Goal: Find specific page/section: Find specific page/section

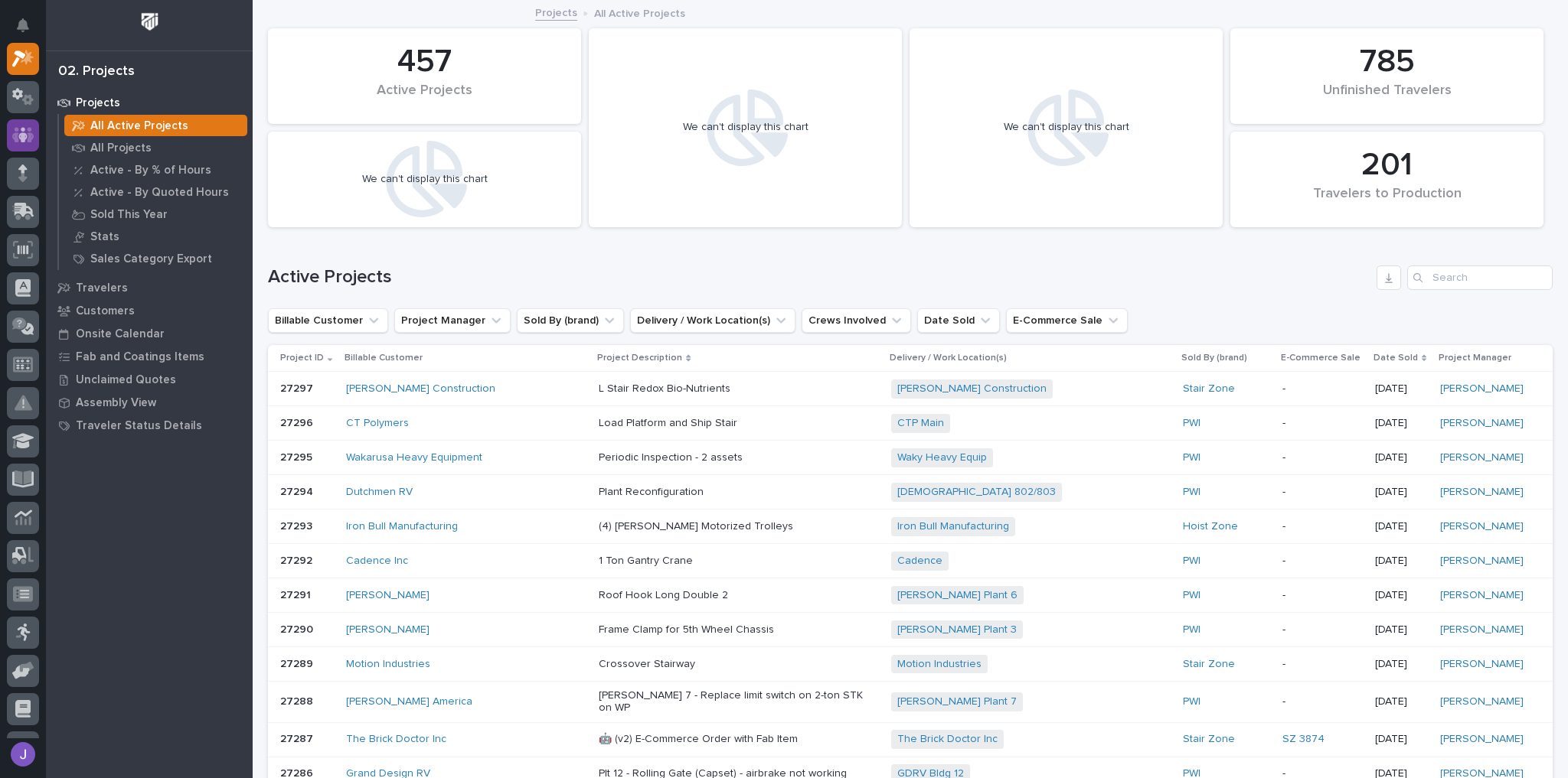
click at [23, 139] on icon at bounding box center [23, 134] width 9 height 15
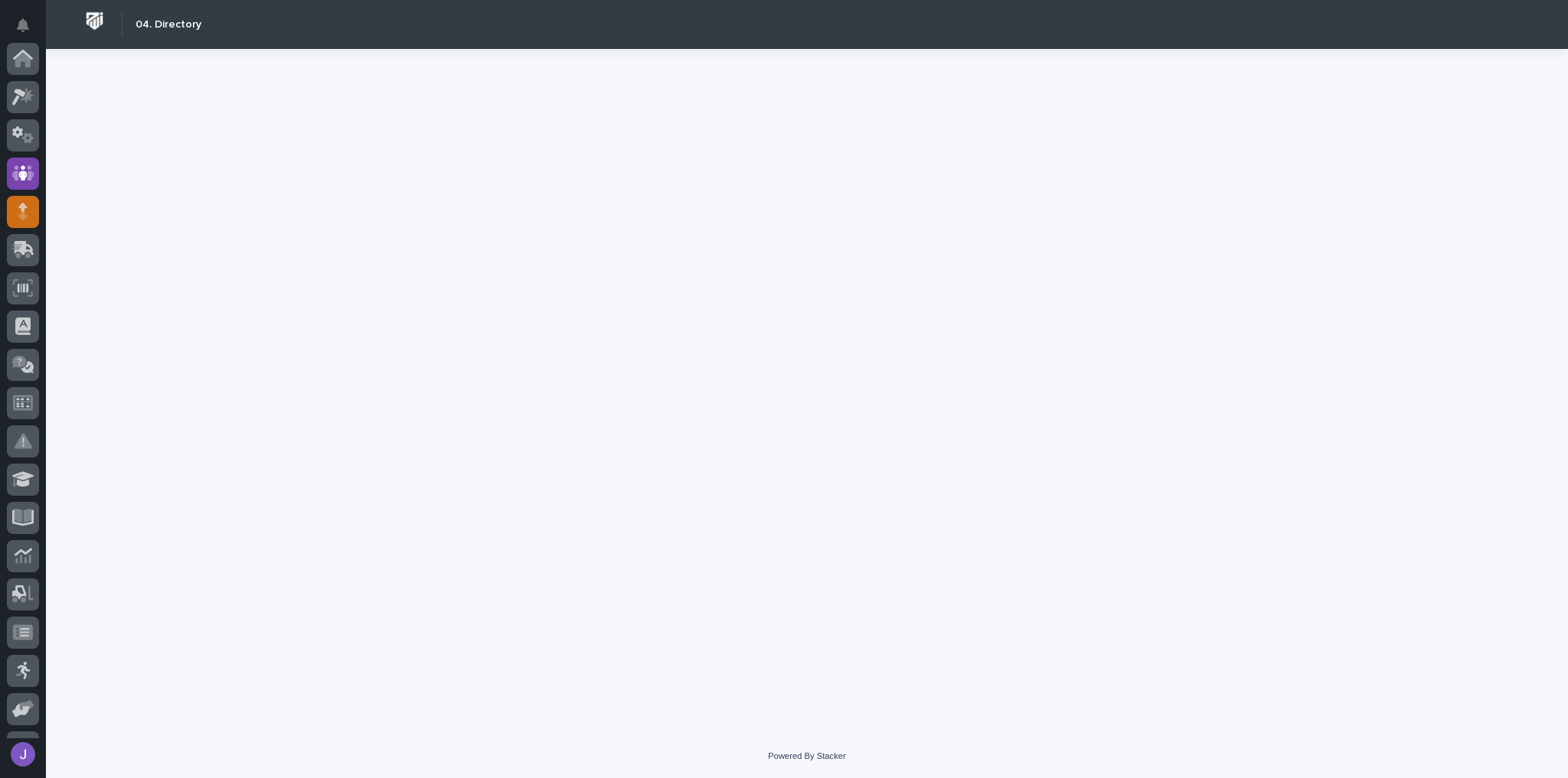
scroll to position [114, 0]
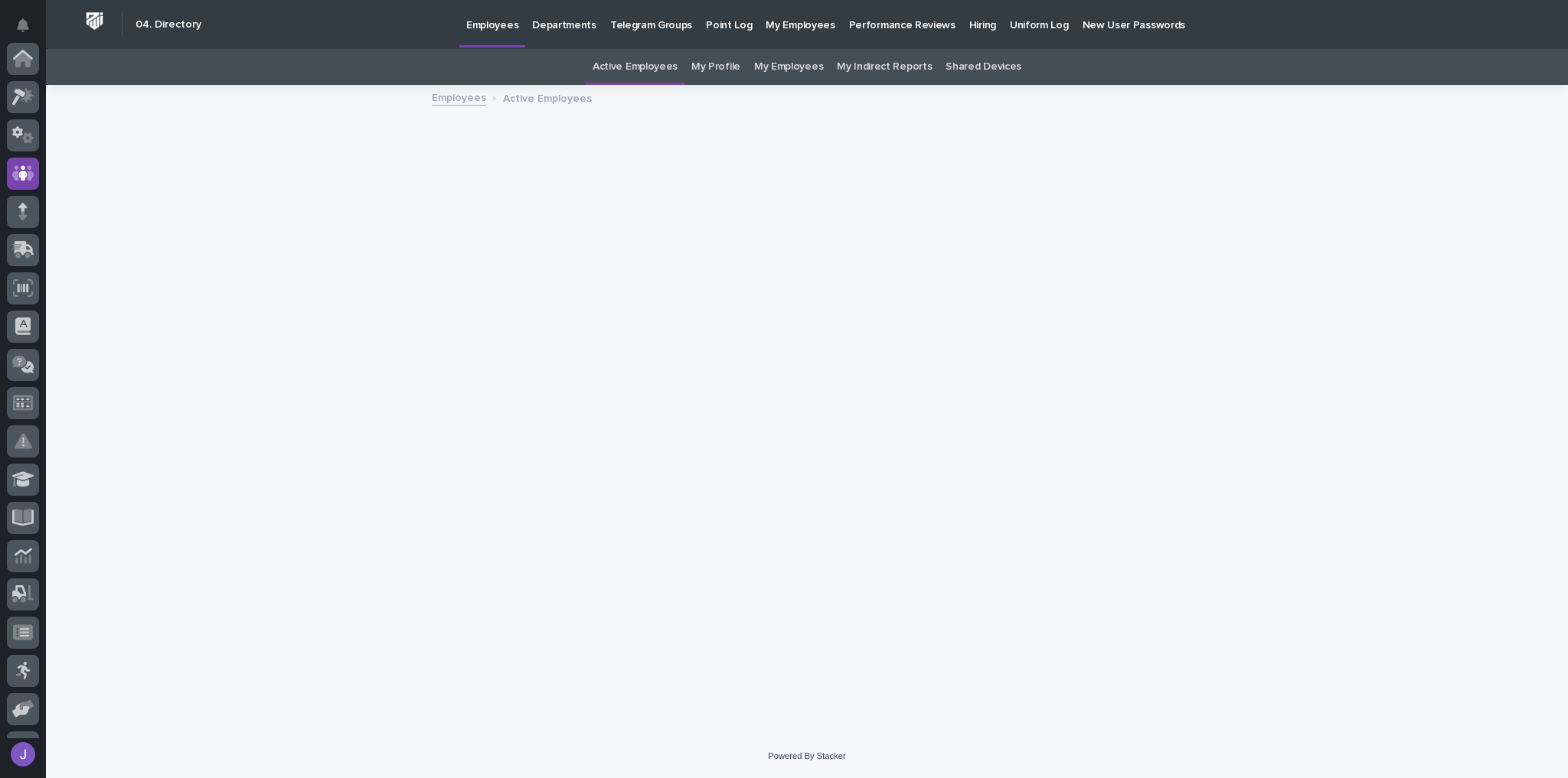
scroll to position [114, 0]
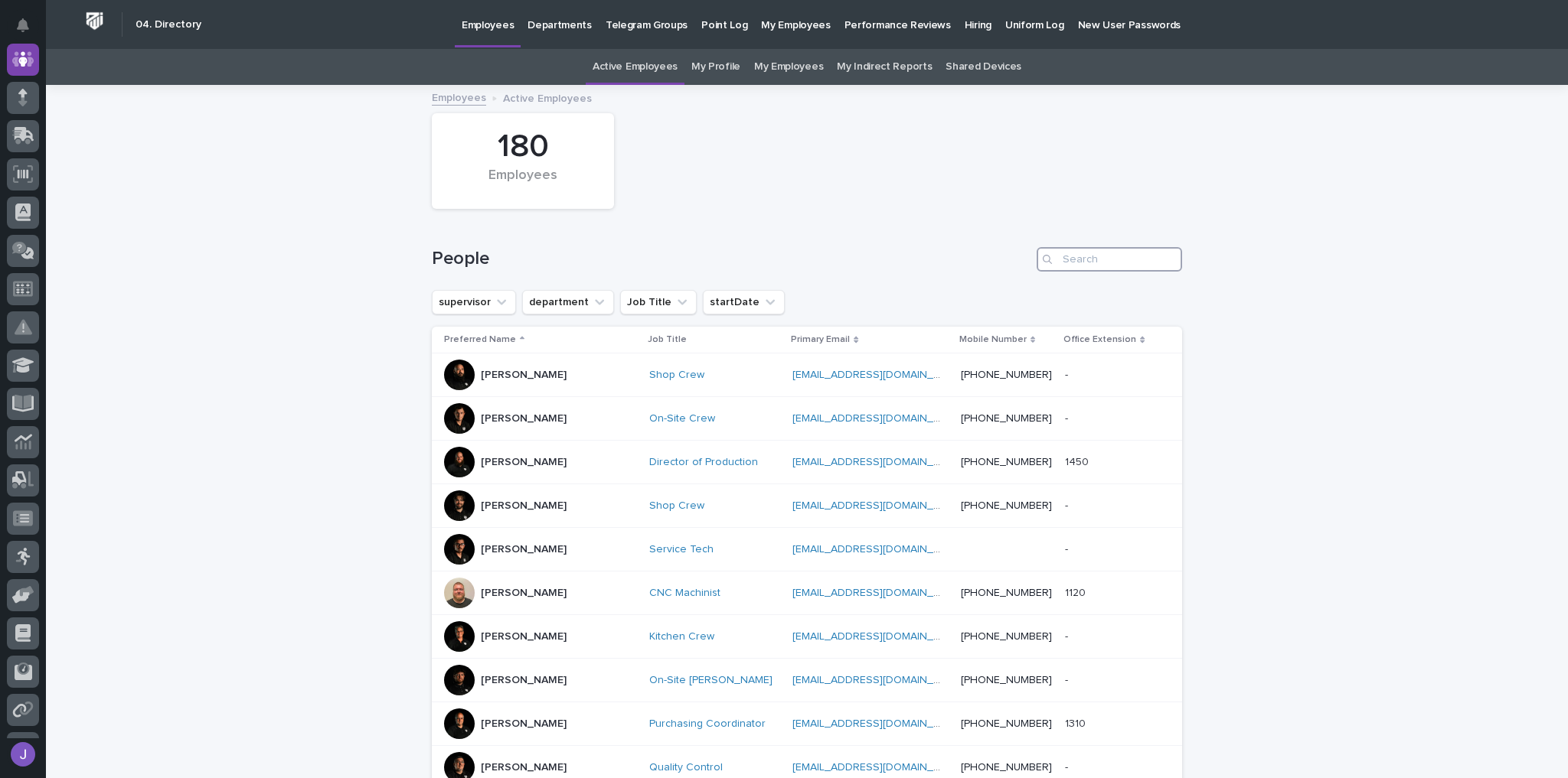
click at [1097, 257] on input "Search" at bounding box center [1110, 259] width 146 height 24
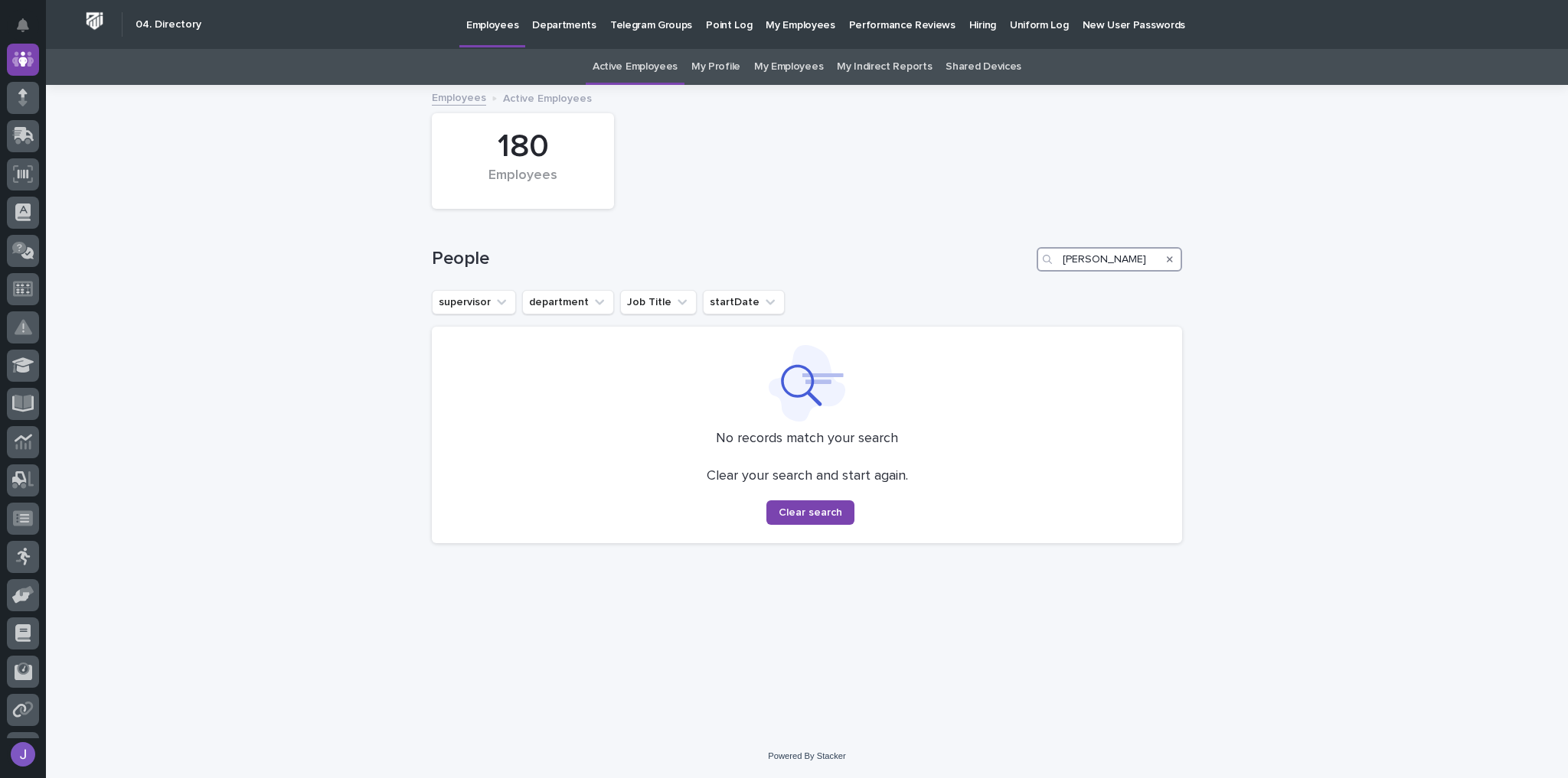
click at [1124, 260] on input "tim" at bounding box center [1110, 259] width 146 height 24
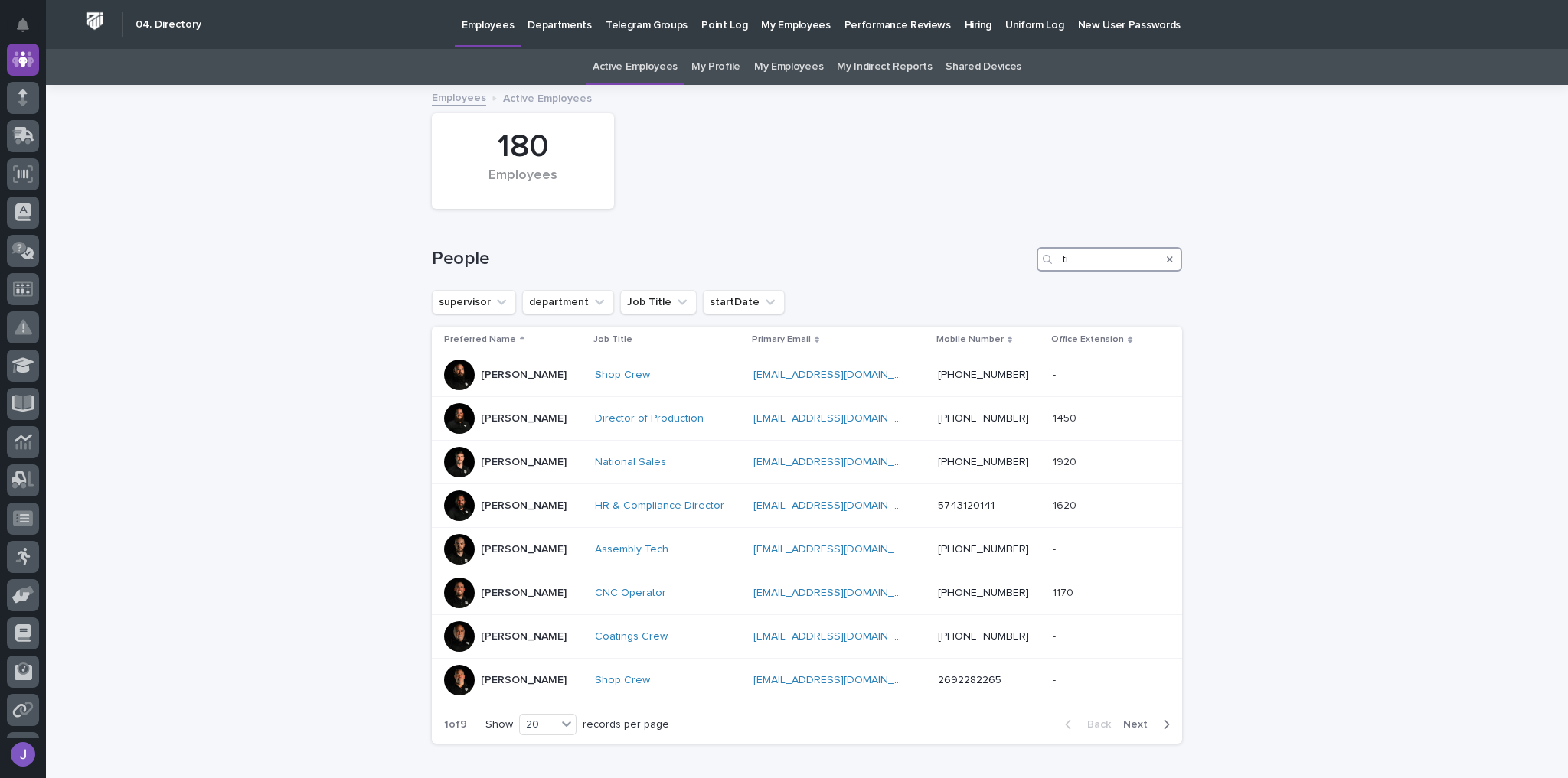
type input "t"
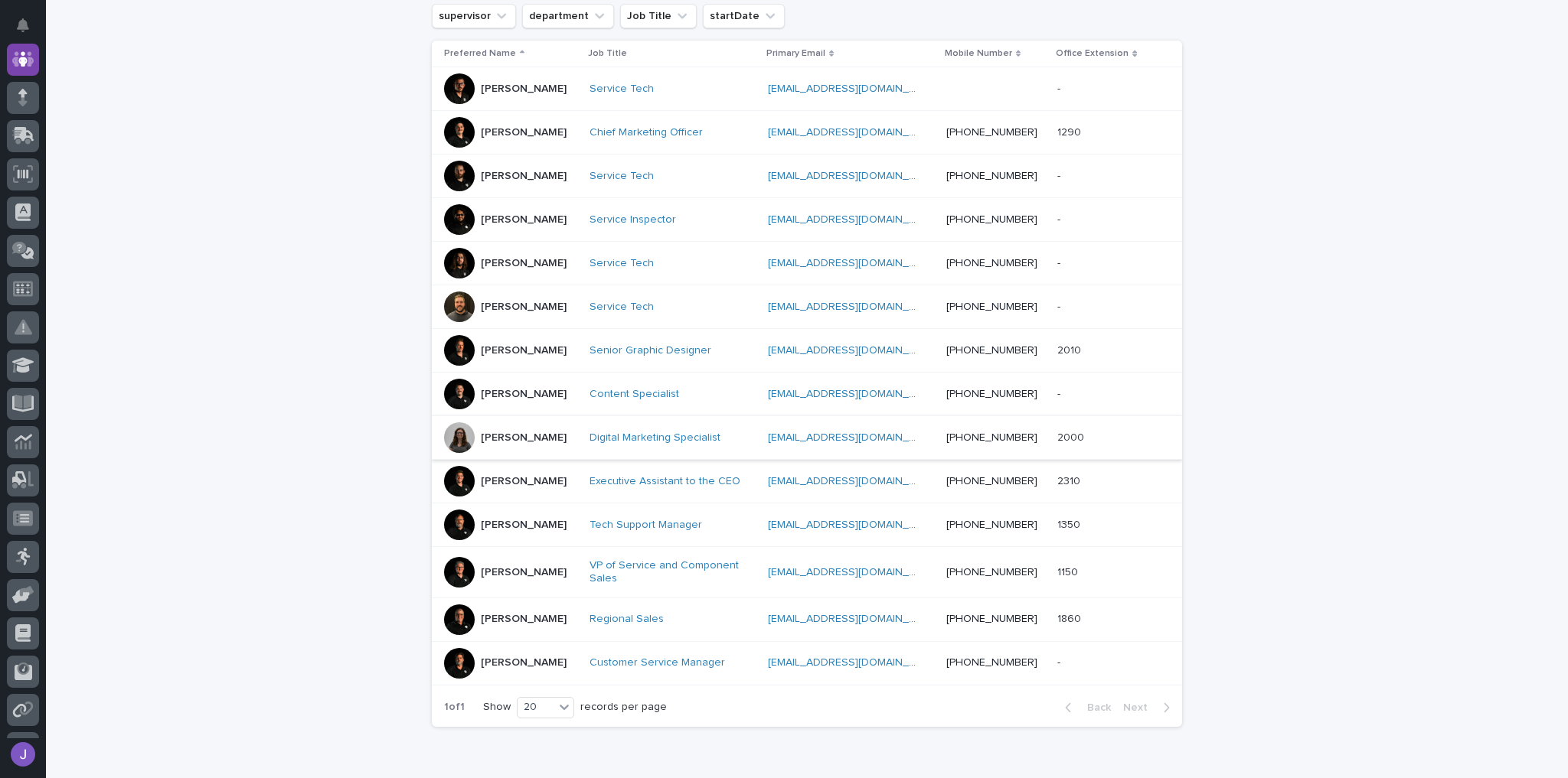
scroll to position [306, 0]
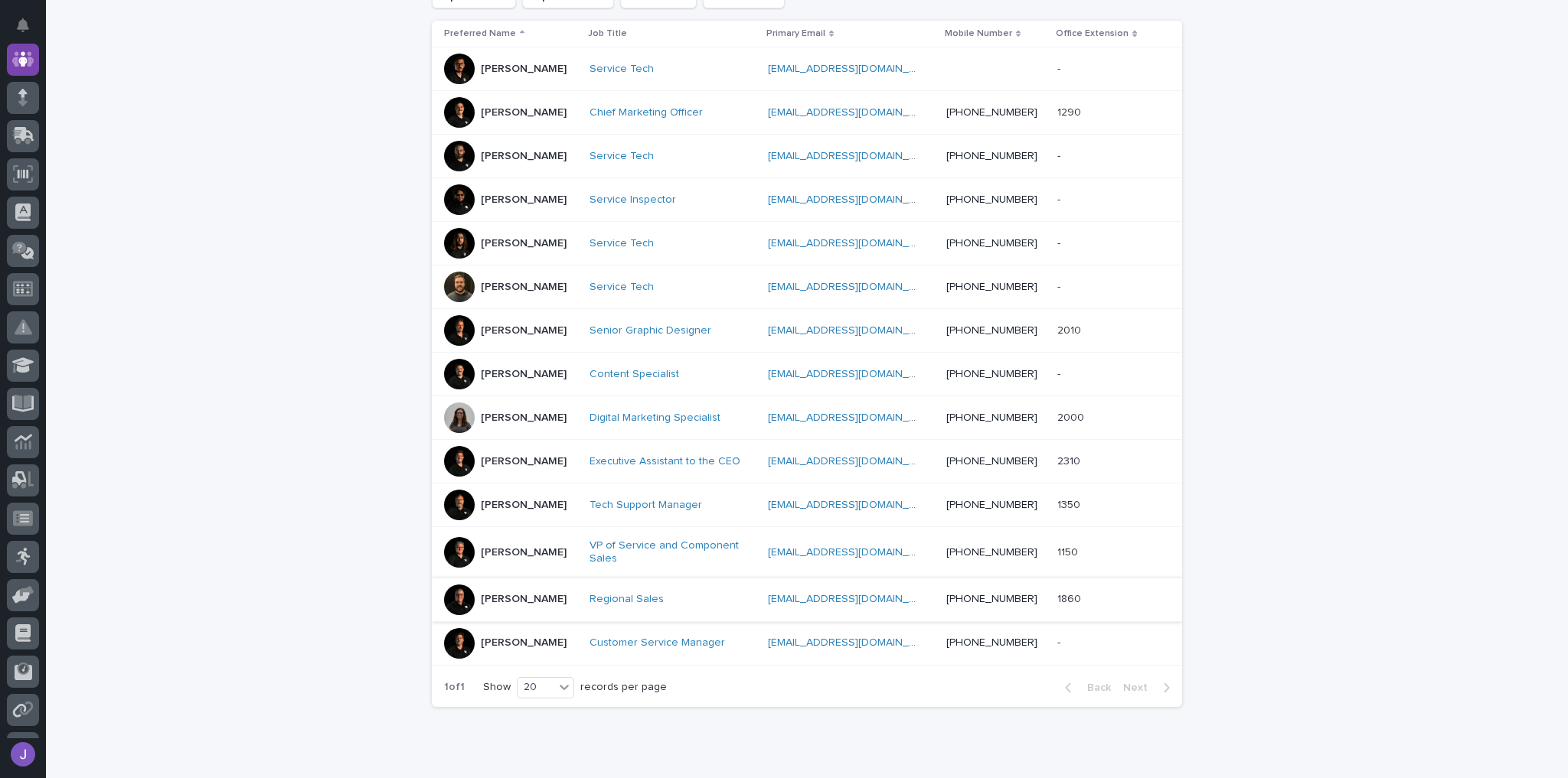
type input "erg"
click at [524, 597] on div "Tim Ergle" at bounding box center [510, 600] width 133 height 31
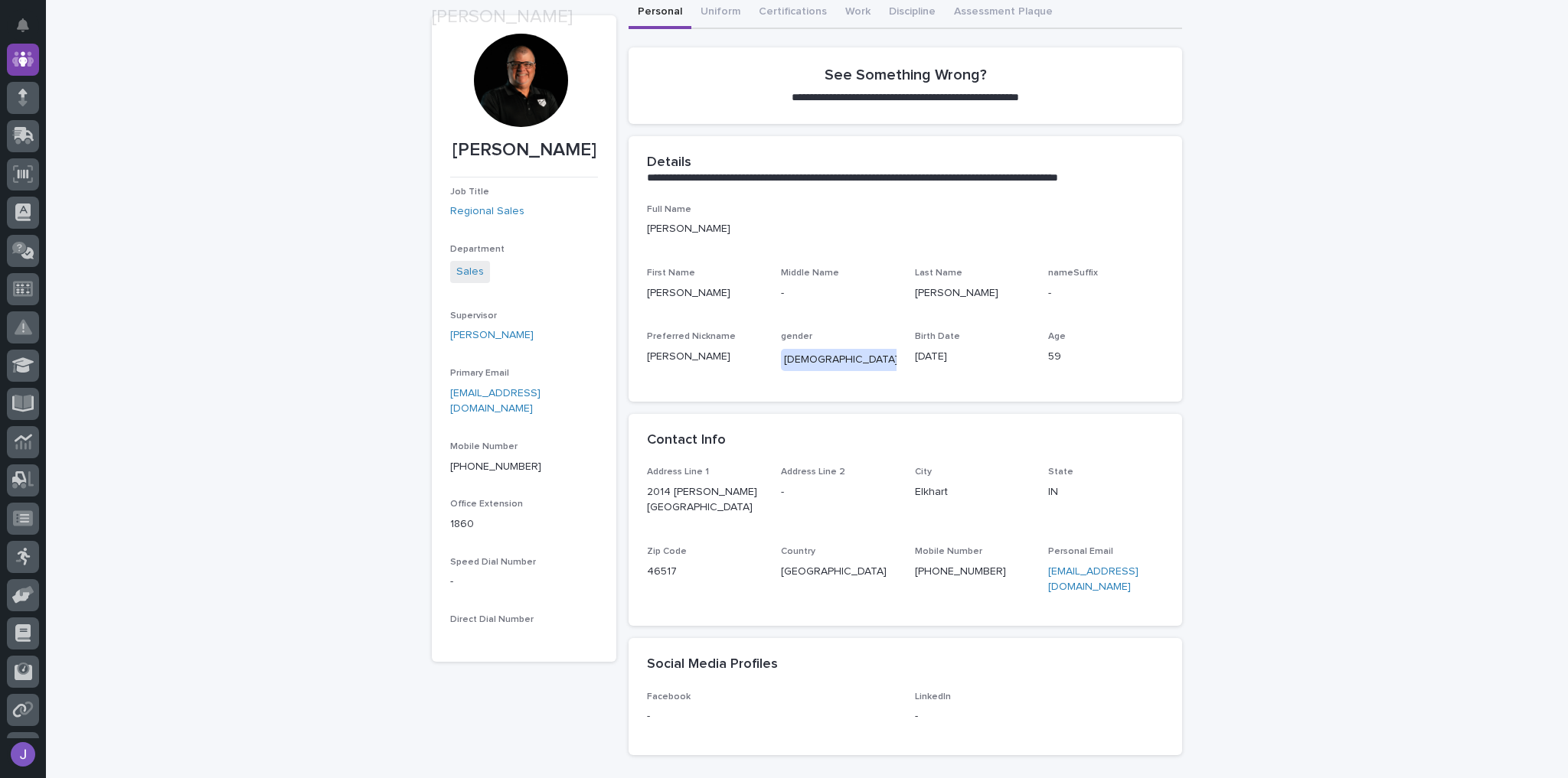
scroll to position [122, 0]
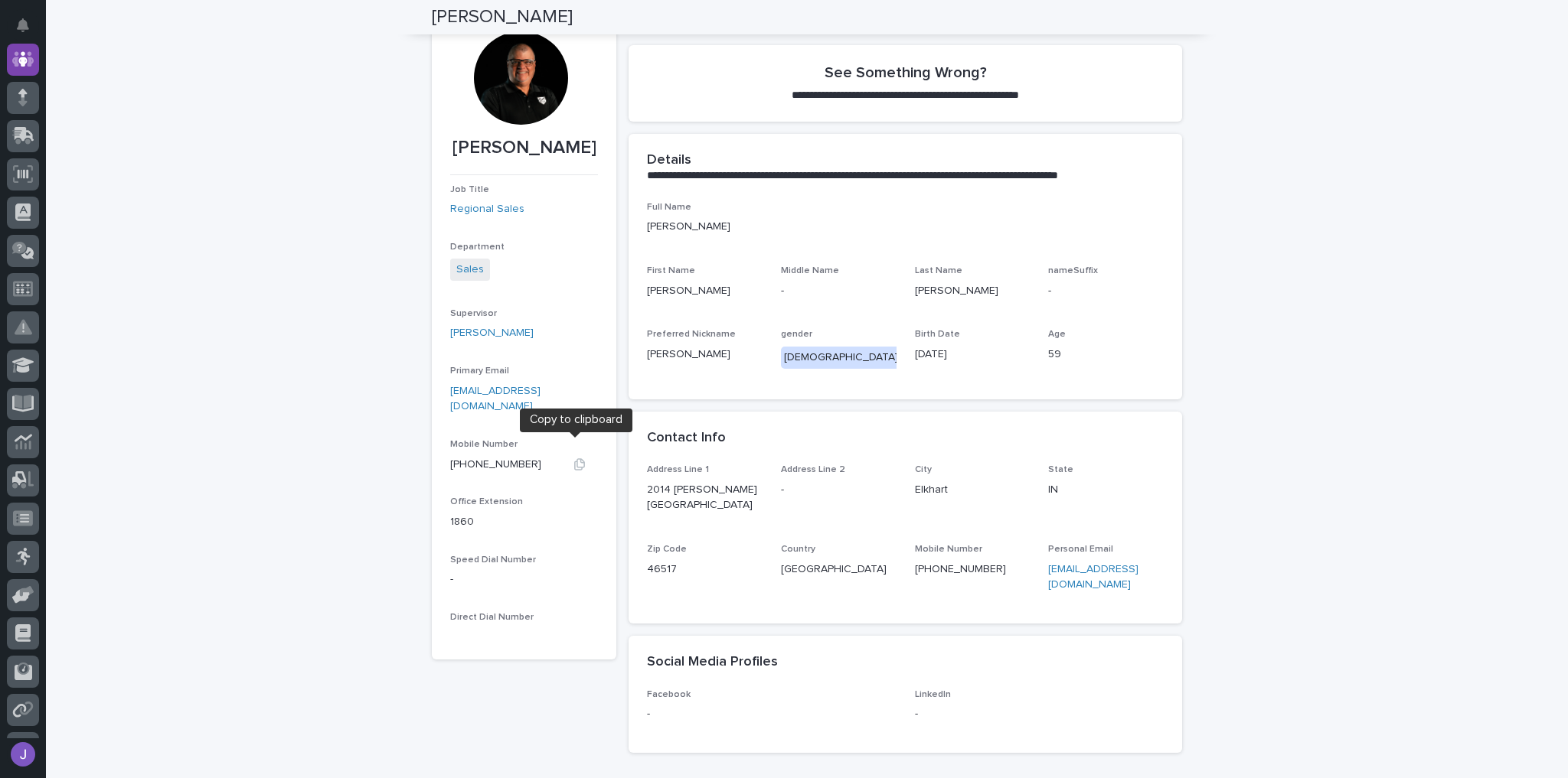
click at [579, 459] on icon "button" at bounding box center [579, 465] width 11 height 11
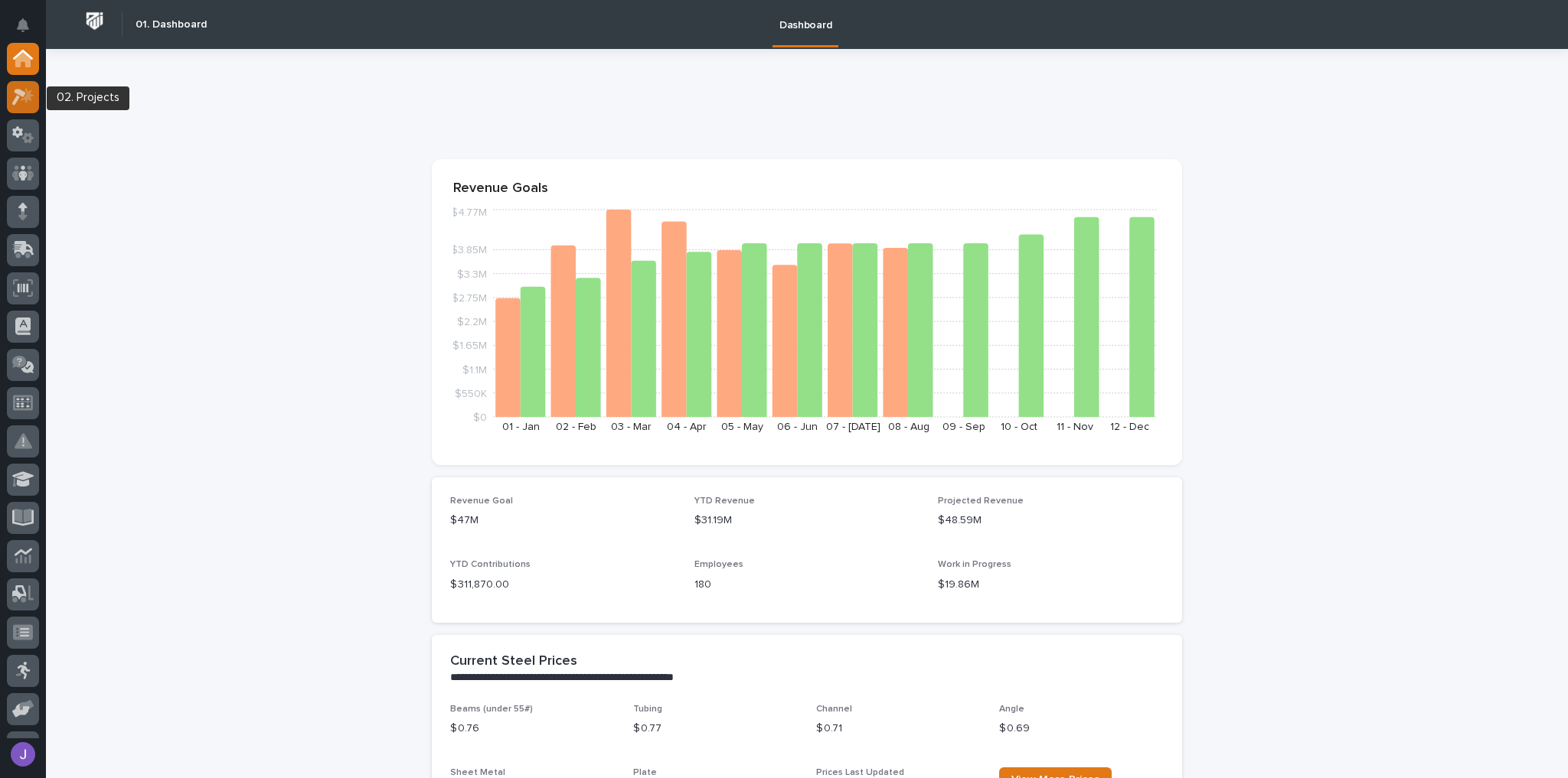
click at [21, 103] on icon at bounding box center [23, 97] width 22 height 18
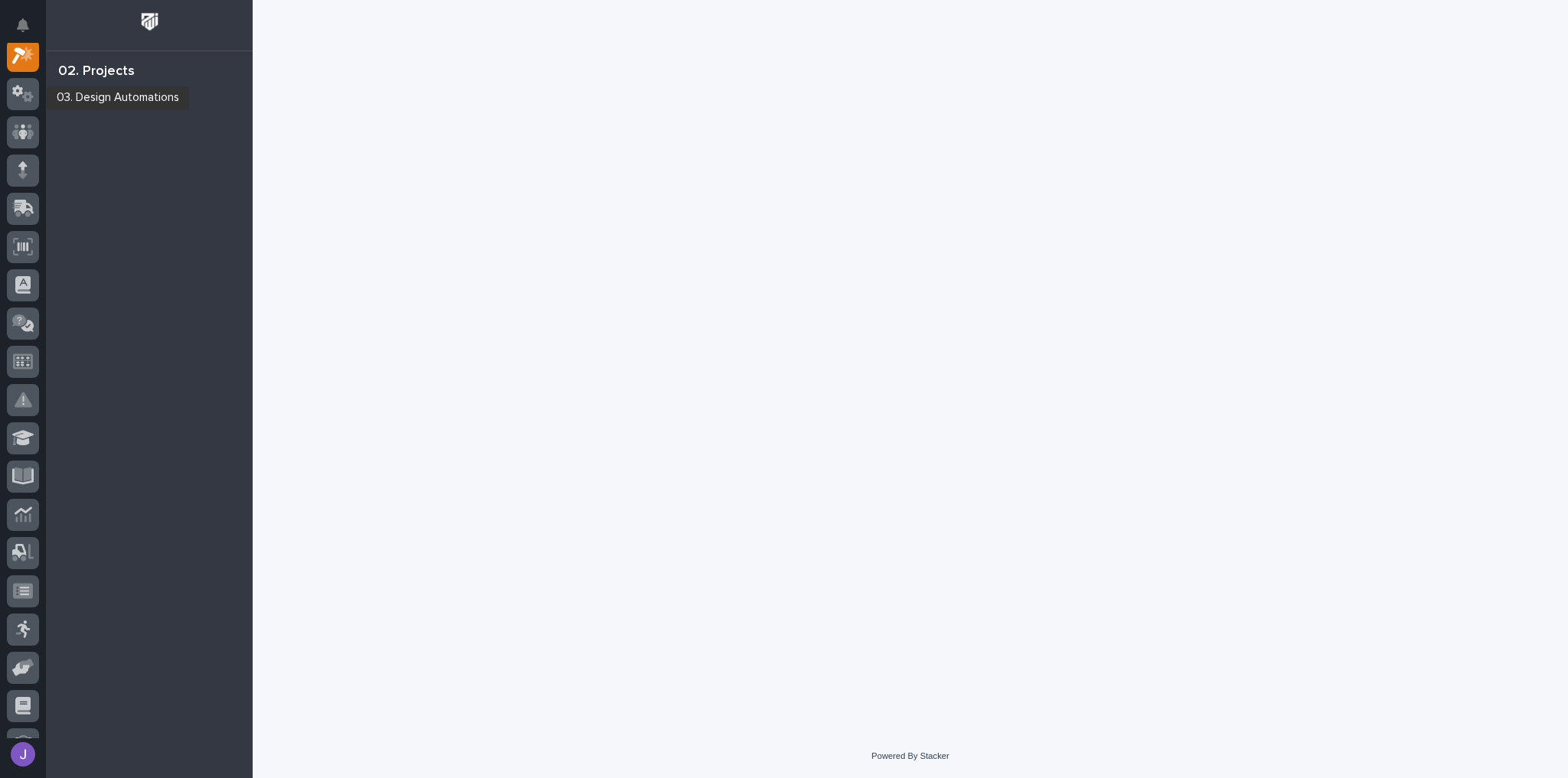
scroll to position [38, 0]
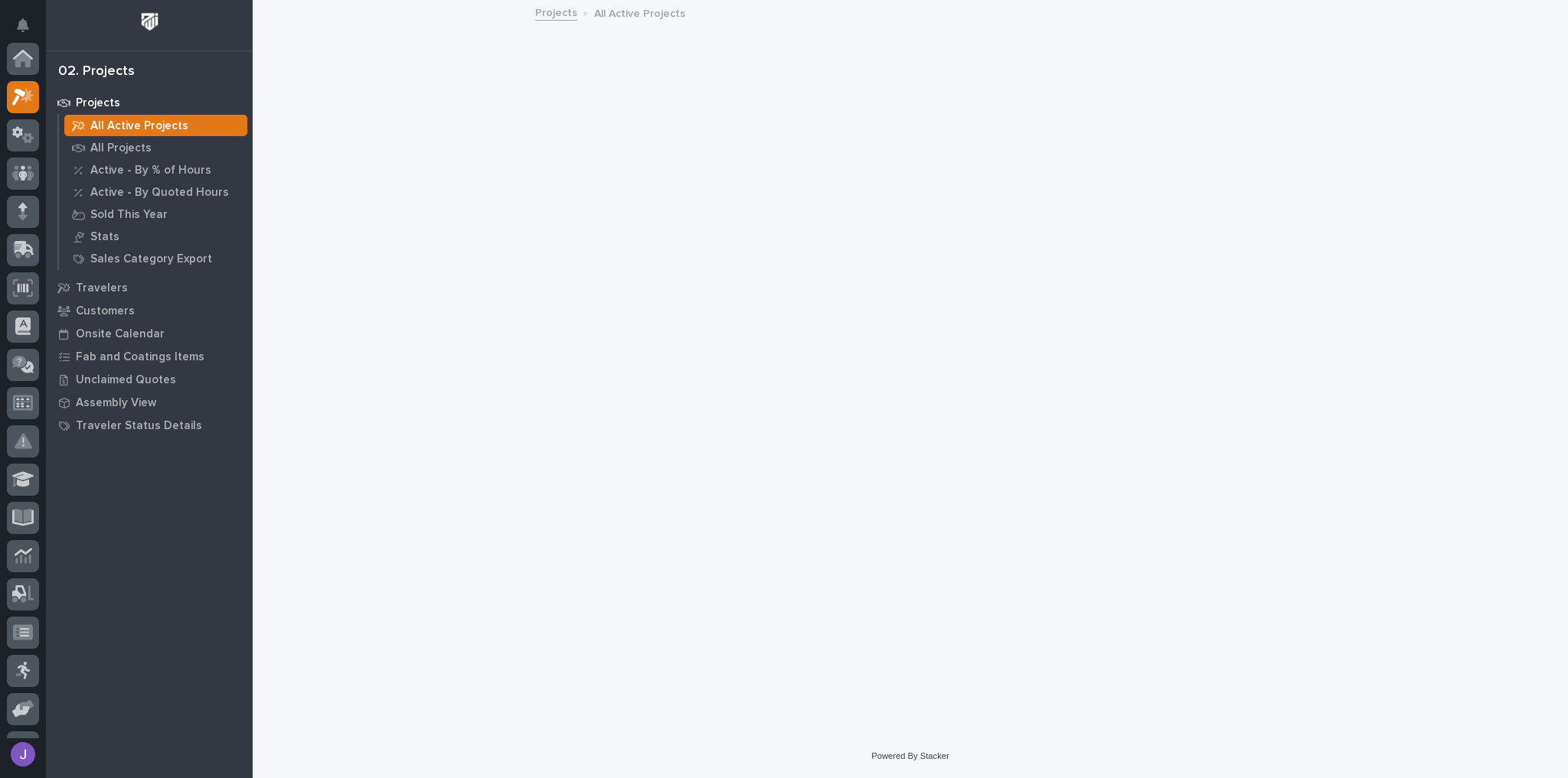
scroll to position [38, 0]
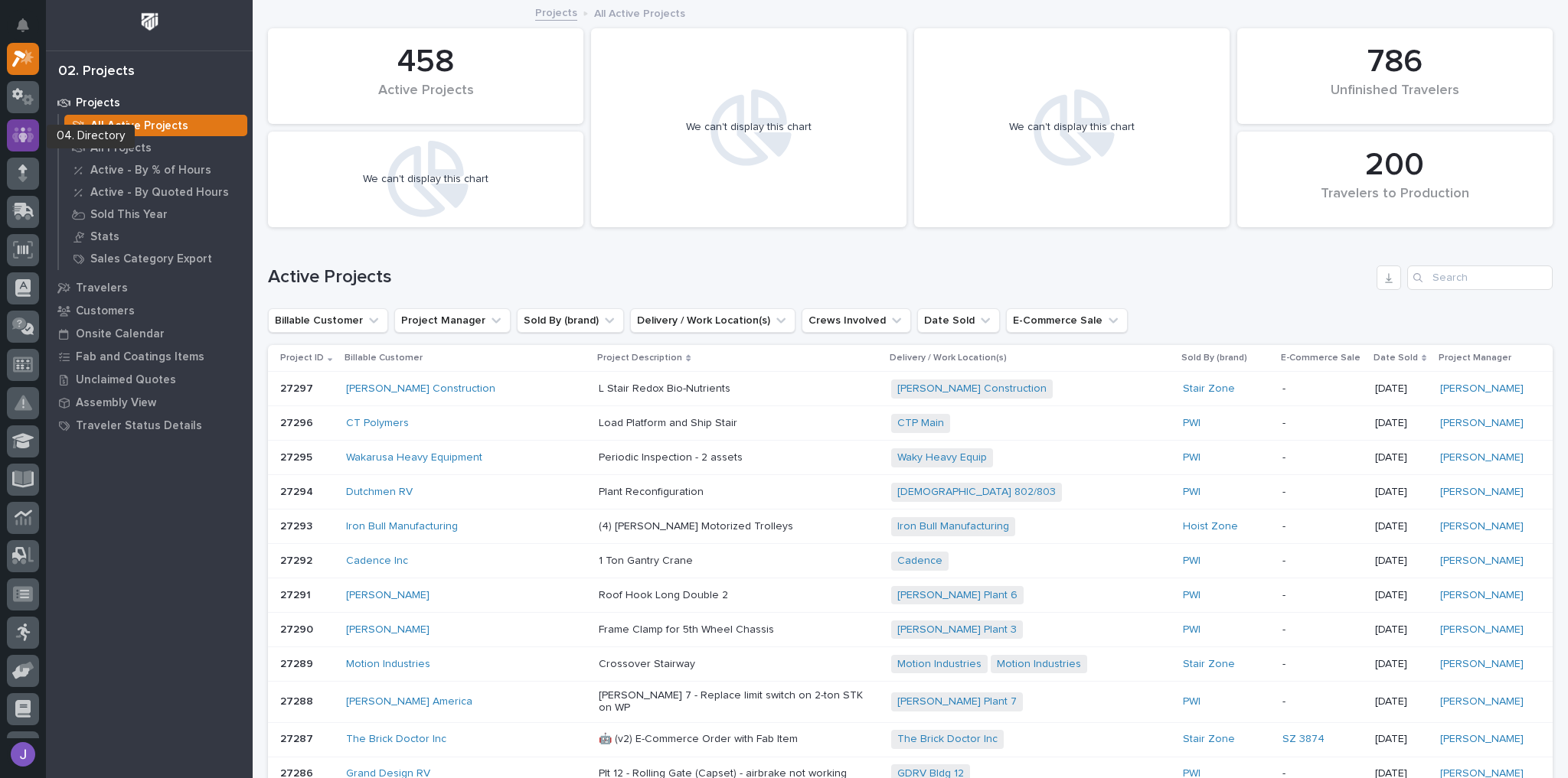
click at [21, 129] on icon at bounding box center [23, 134] width 9 height 15
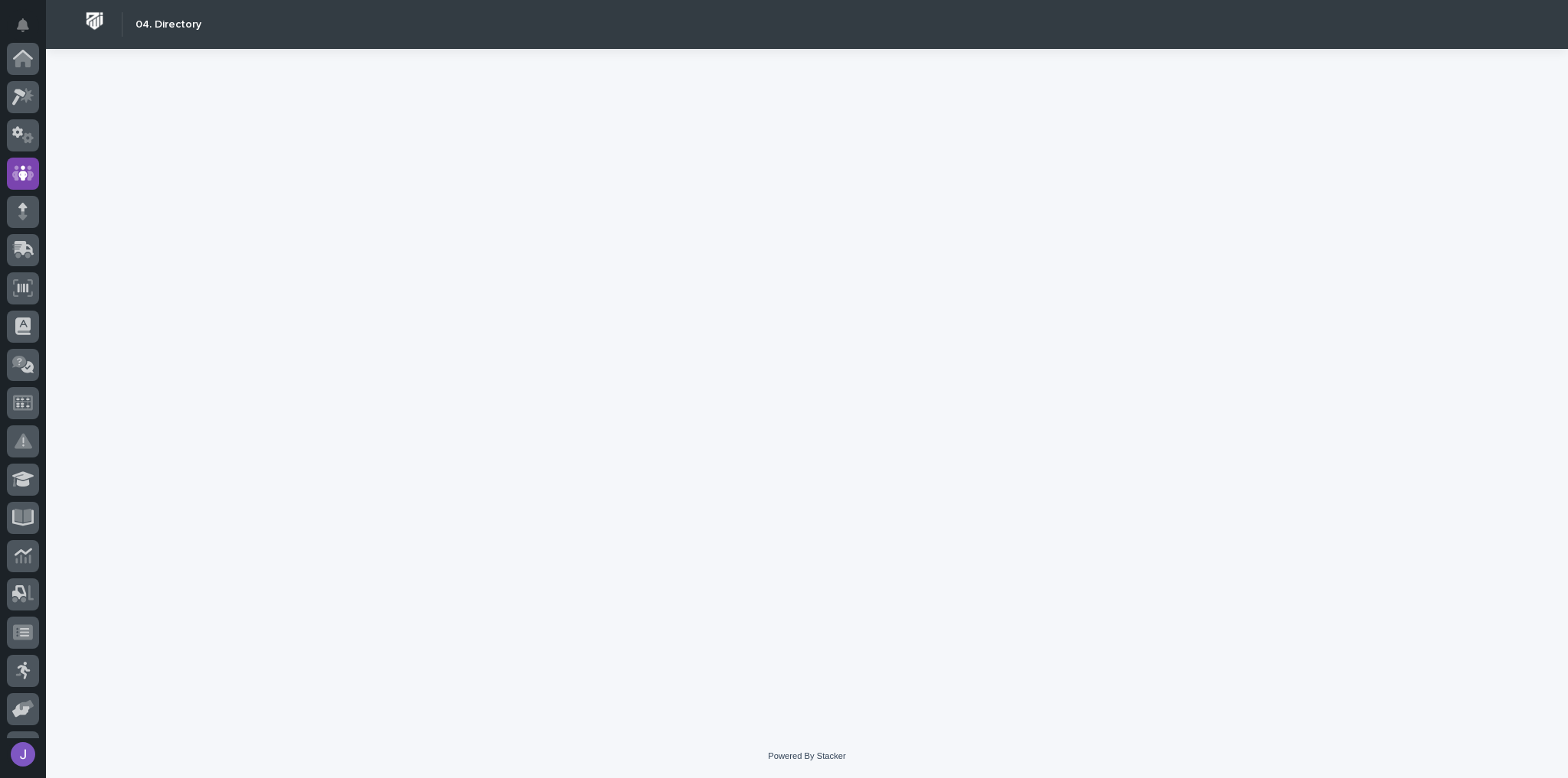
scroll to position [114, 0]
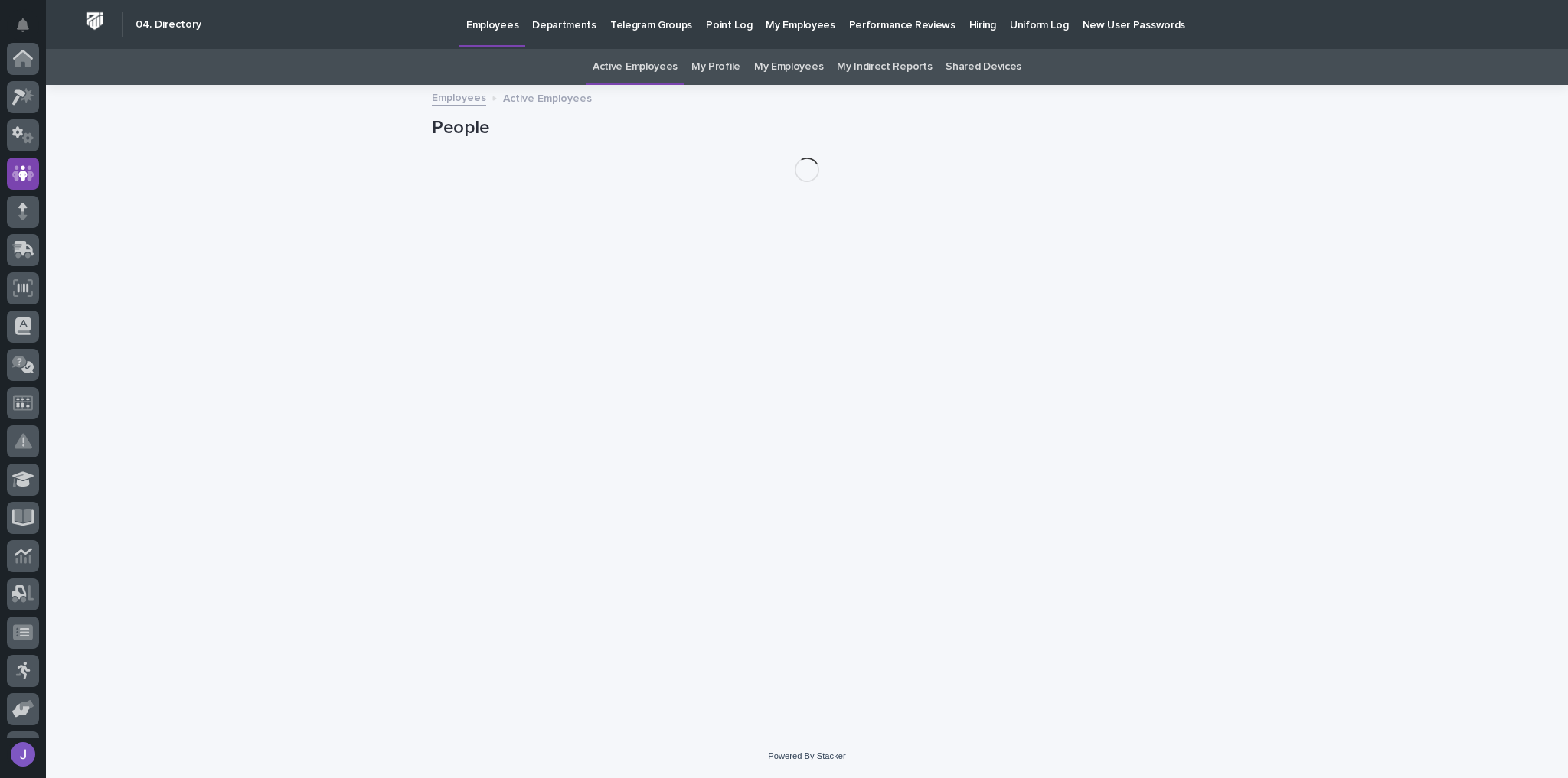
scroll to position [114, 0]
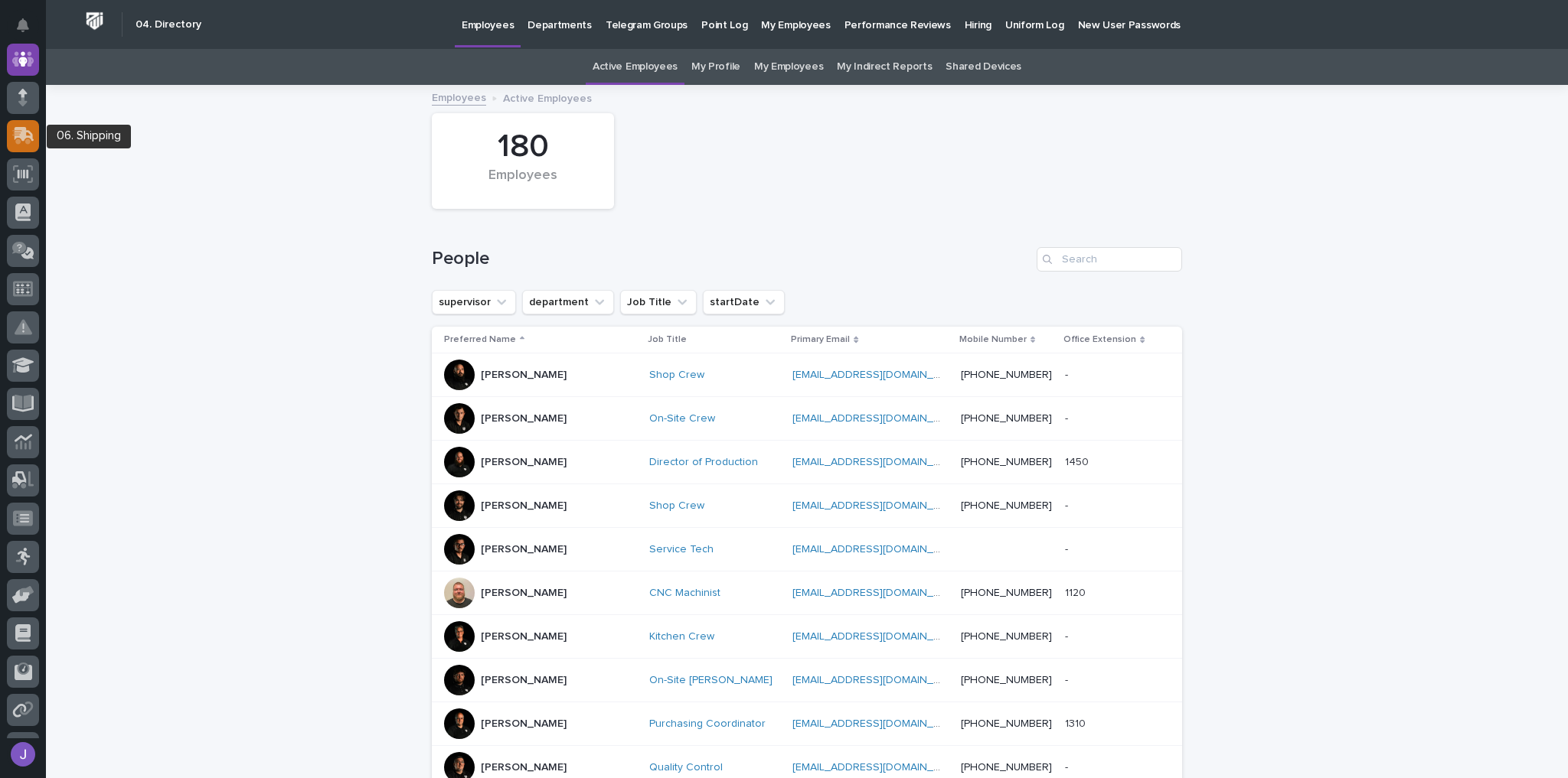
click at [22, 136] on icon at bounding box center [24, 134] width 20 height 15
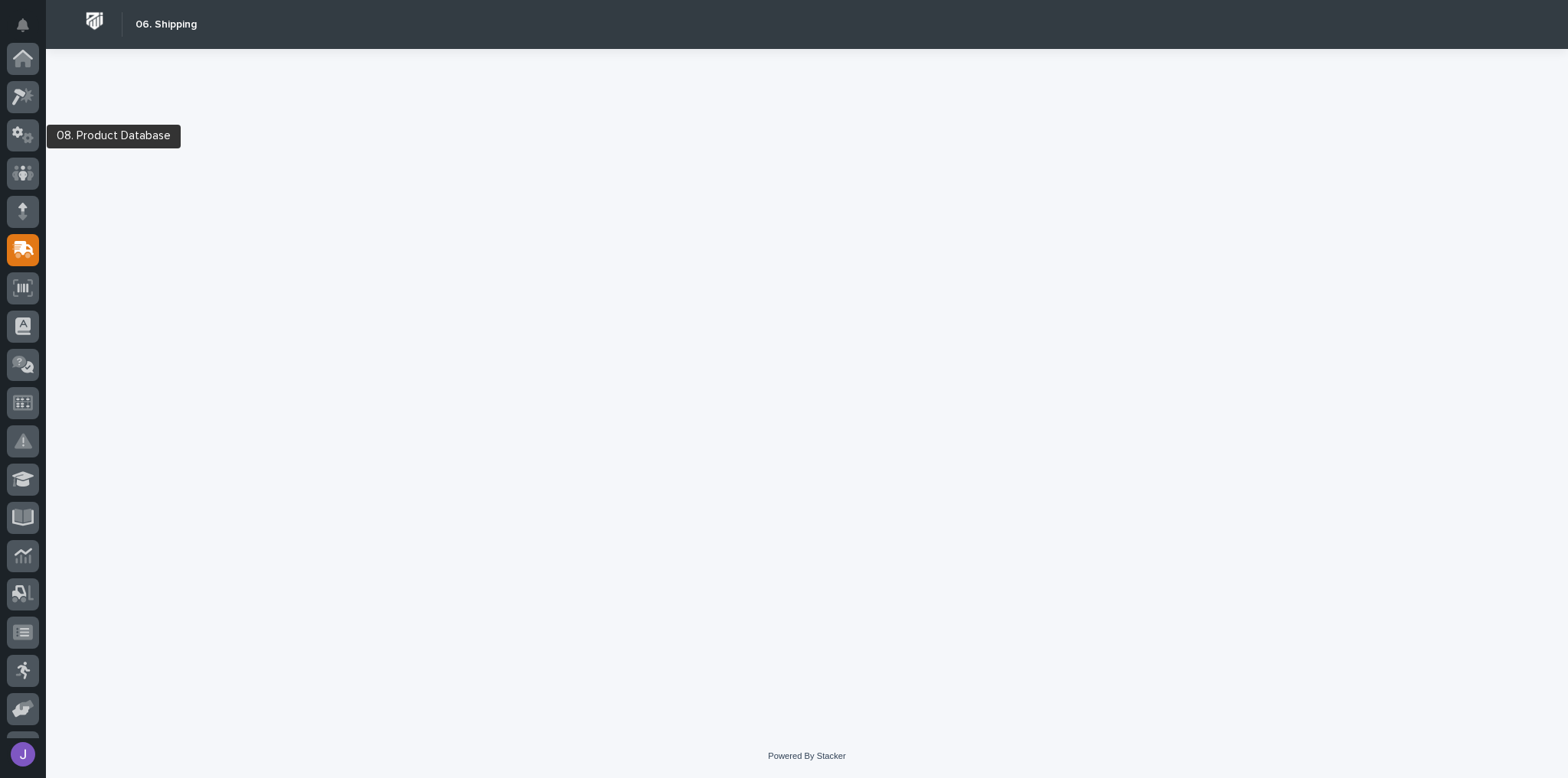
scroll to position [191, 0]
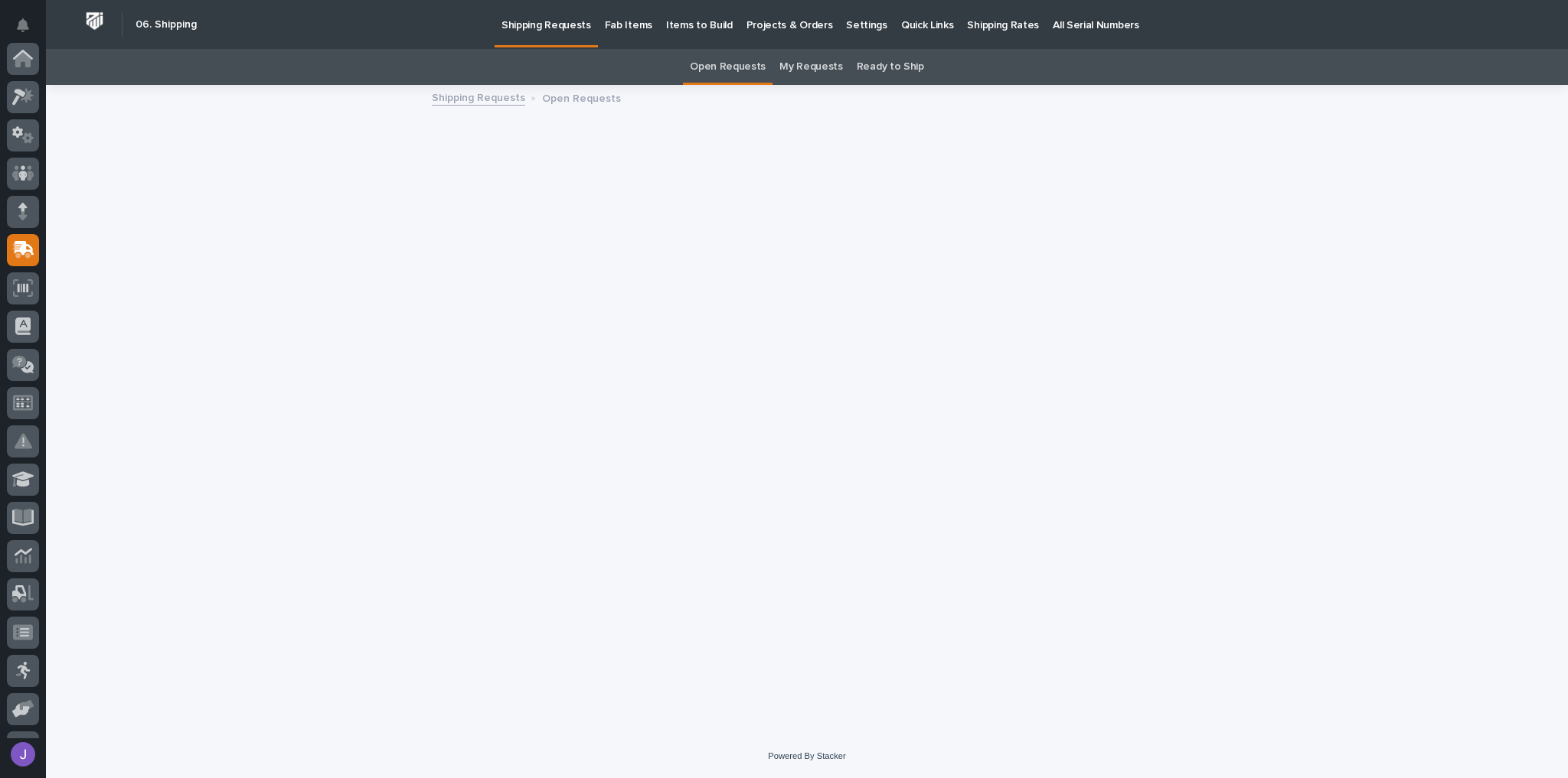
scroll to position [191, 0]
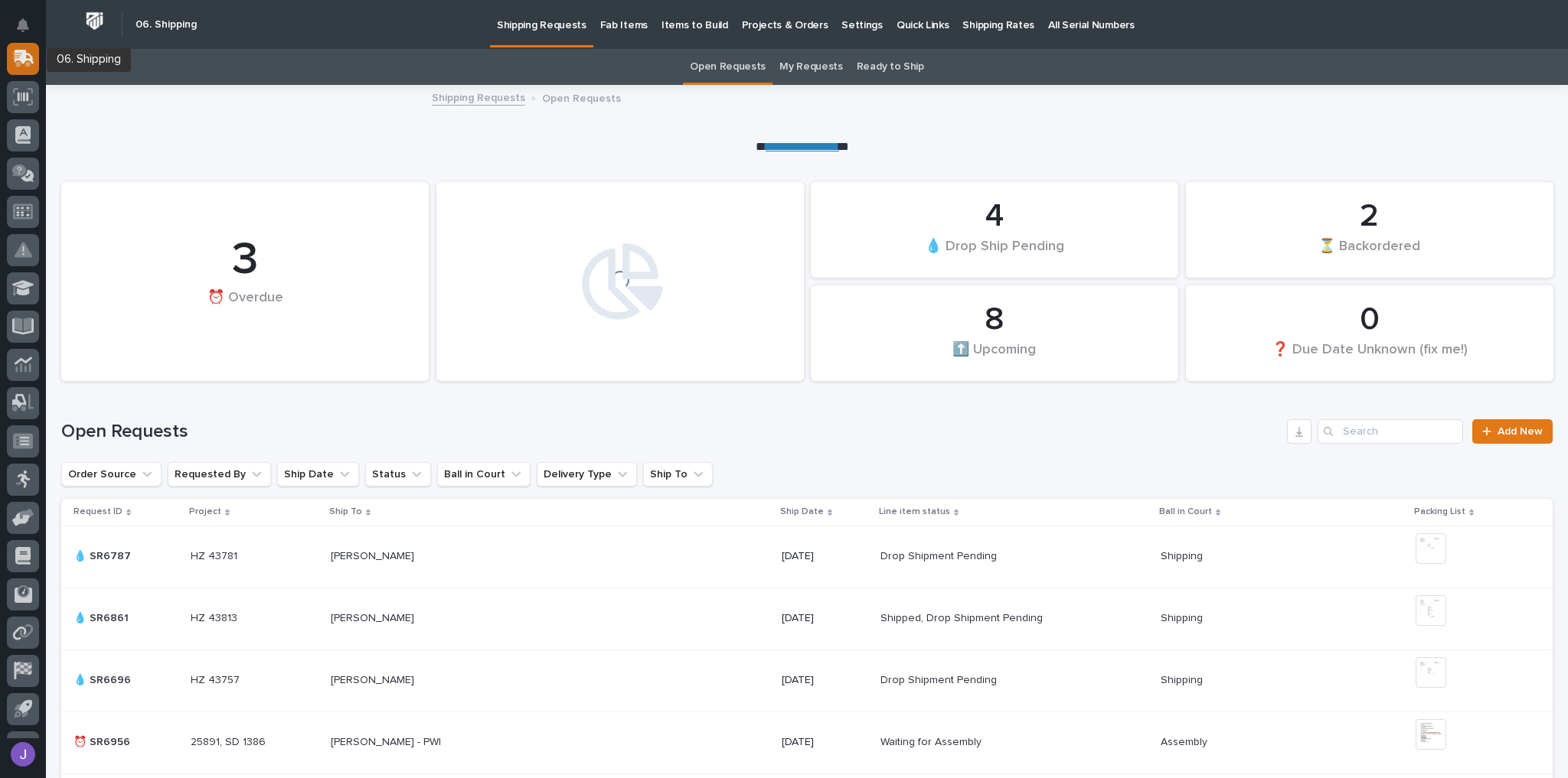
click at [23, 53] on icon at bounding box center [24, 57] width 20 height 15
